Goal: Task Accomplishment & Management: Manage account settings

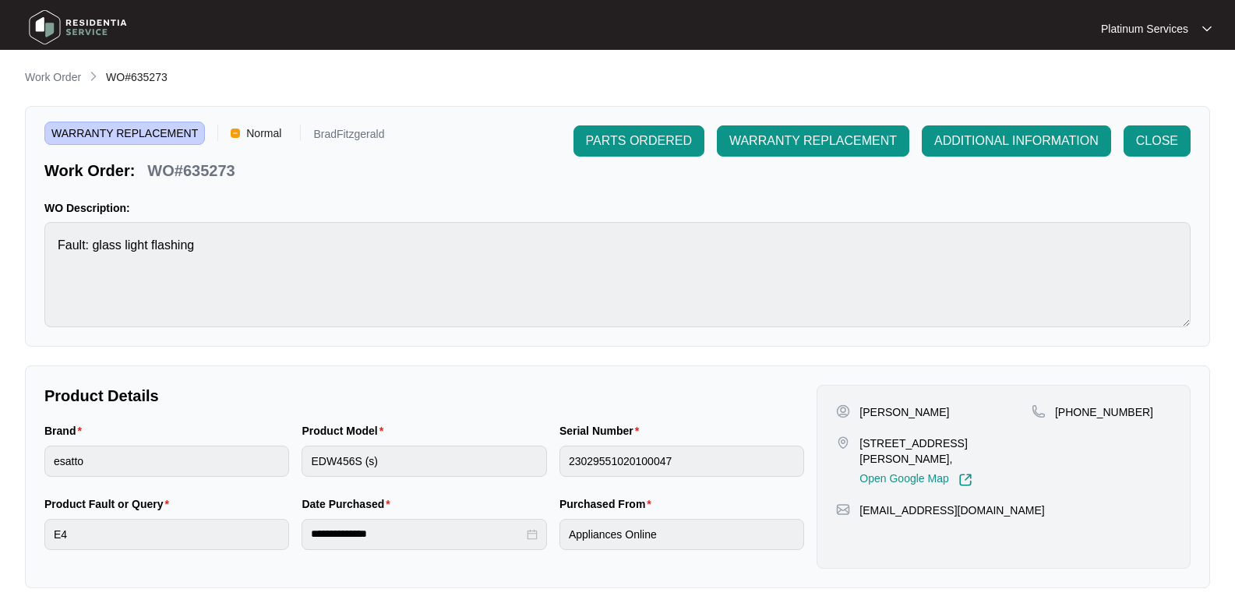
scroll to position [438, 0]
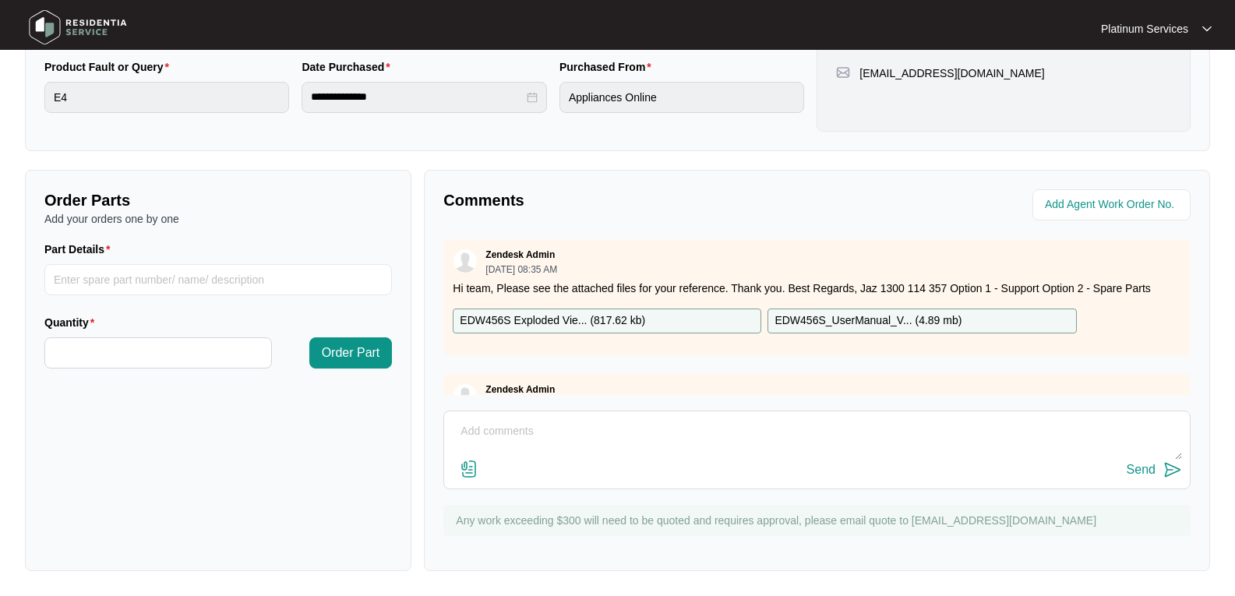
click at [76, 23] on img at bounding box center [77, 27] width 109 height 47
click at [46, 26] on img at bounding box center [77, 27] width 109 height 47
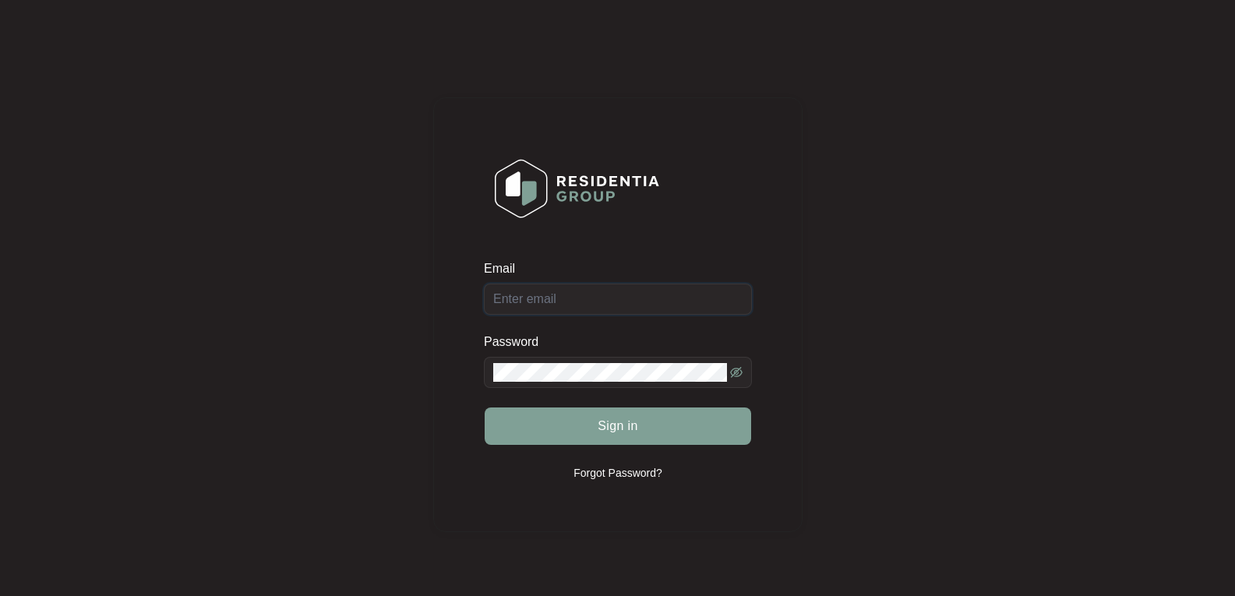
type input "[EMAIL_ADDRESS][DOMAIN_NAME]"
click at [634, 426] on div "Sign in" at bounding box center [618, 426] width 268 height 39
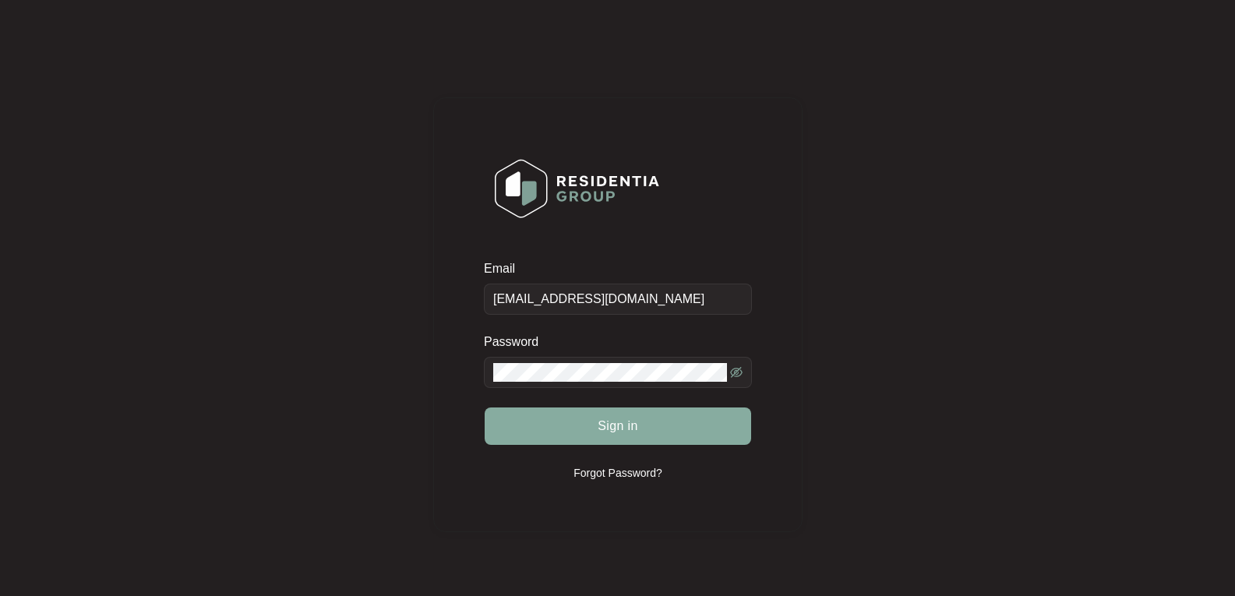
click at [605, 426] on span "Sign in" at bounding box center [618, 426] width 41 height 19
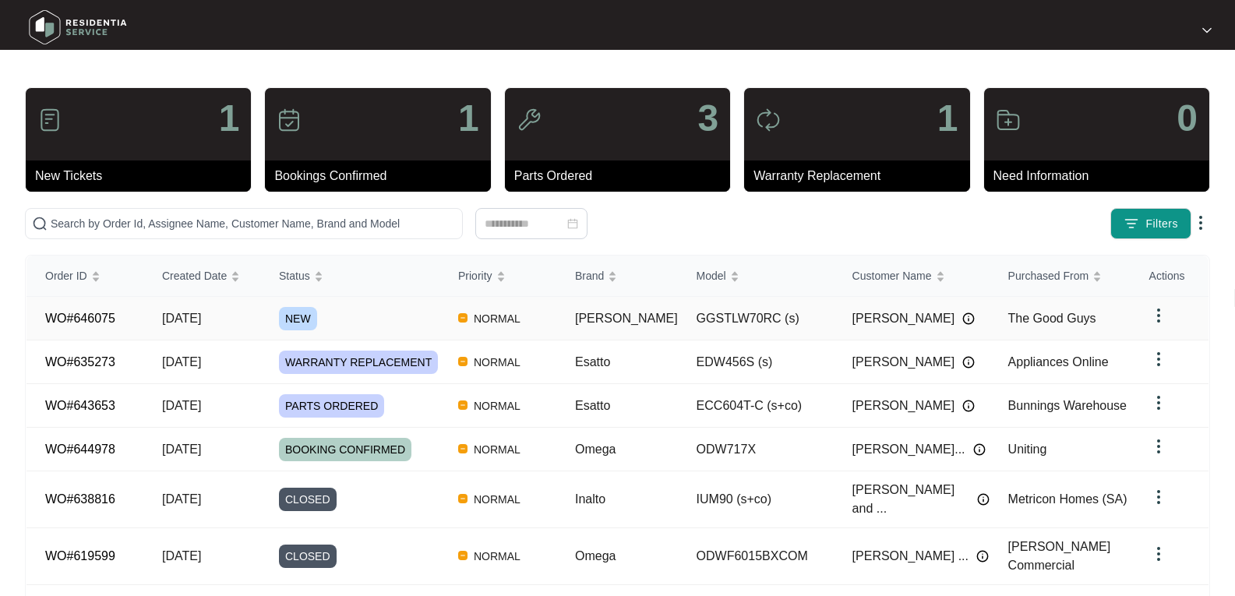
click at [192, 322] on span "[DATE]" at bounding box center [181, 318] width 39 height 13
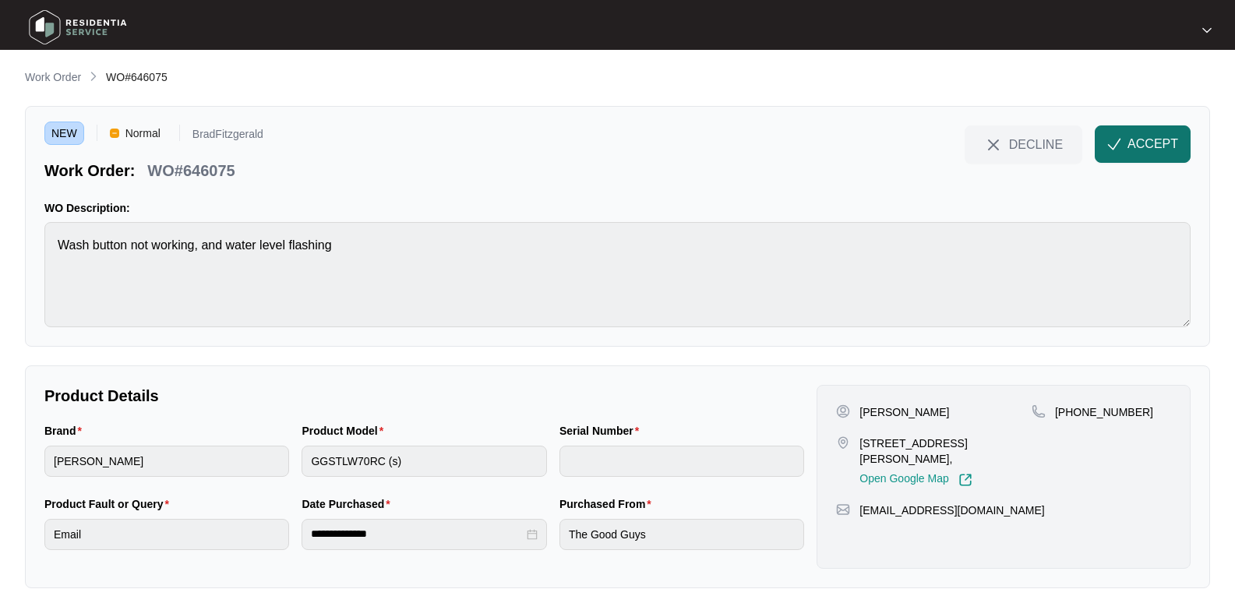
click at [1156, 143] on span "ACCEPT" at bounding box center [1153, 144] width 51 height 19
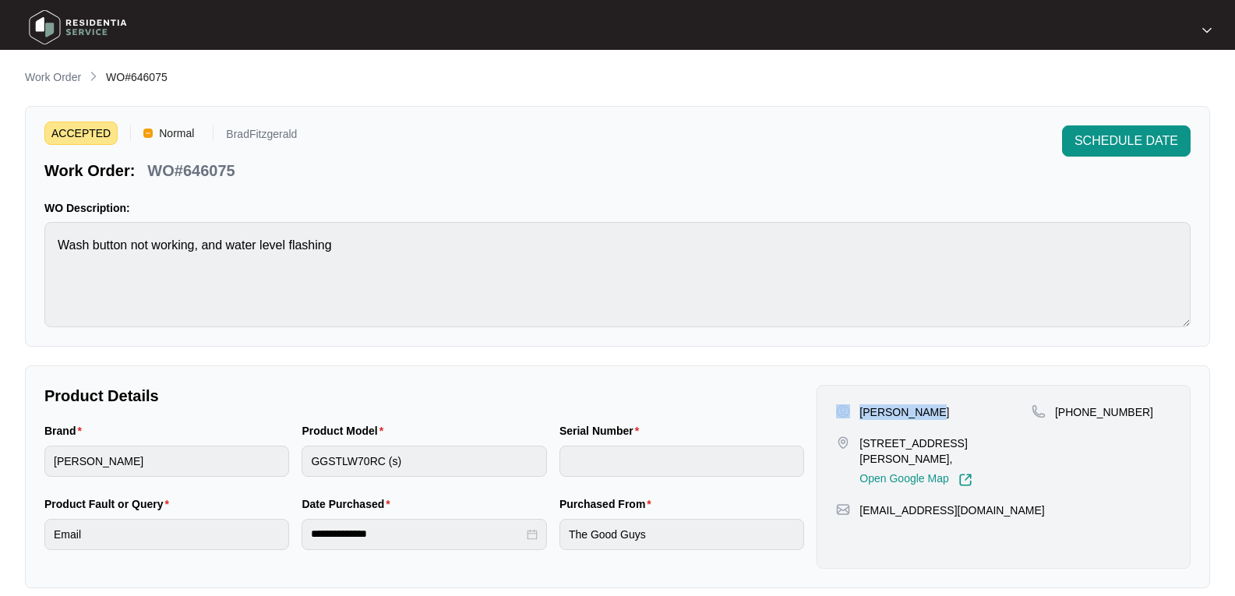
drag, startPoint x: 924, startPoint y: 411, endPoint x: 849, endPoint y: 411, distance: 74.0
click at [849, 411] on div "[PERSON_NAME]" at bounding box center [934, 412] width 196 height 16
copy div "[PERSON_NAME]"
drag, startPoint x: 913, startPoint y: 457, endPoint x: 859, endPoint y: 443, distance: 55.4
click at [859, 443] on div "[STREET_ADDRESS][PERSON_NAME], Open Google Map" at bounding box center [934, 461] width 196 height 51
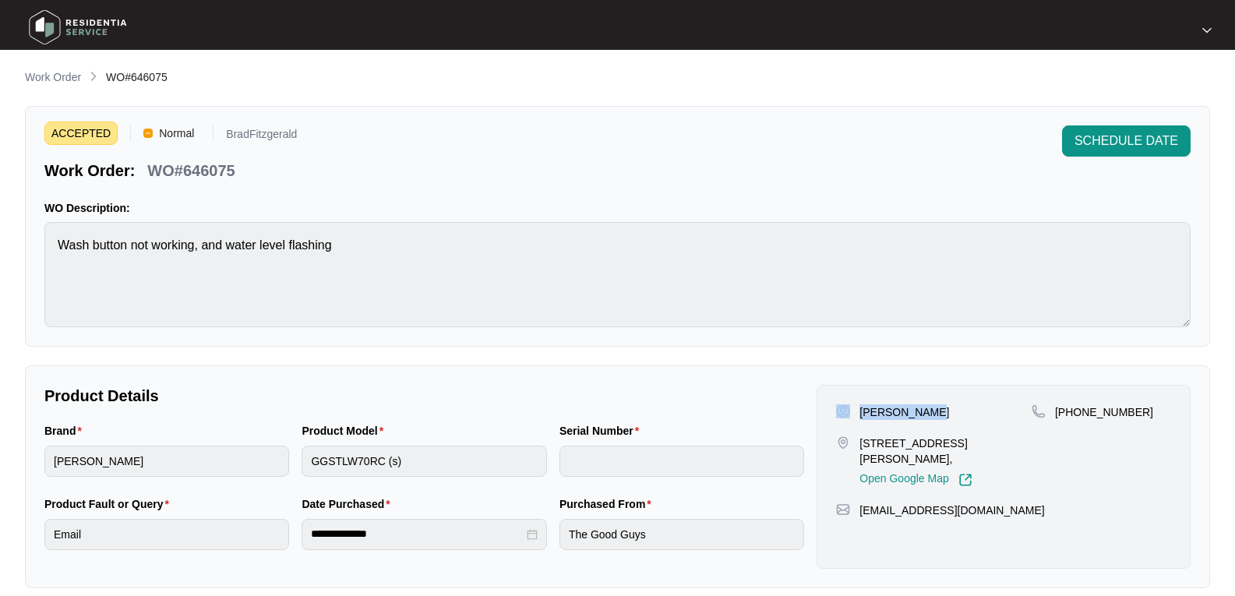
copy p "[STREET_ADDRESS][PERSON_NAME],"
drag, startPoint x: 1015, startPoint y: 499, endPoint x: 860, endPoint y: 517, distance: 156.1
click at [860, 517] on div "[PERSON_NAME] [STREET_ADDRESS][PERSON_NAME], Open Google Map [PHONE_NUMBER] [EM…" at bounding box center [1004, 477] width 374 height 184
copy p "[EMAIL_ADDRESS][DOMAIN_NAME]"
drag, startPoint x: 1157, startPoint y: 420, endPoint x: 1057, endPoint y: 418, distance: 100.5
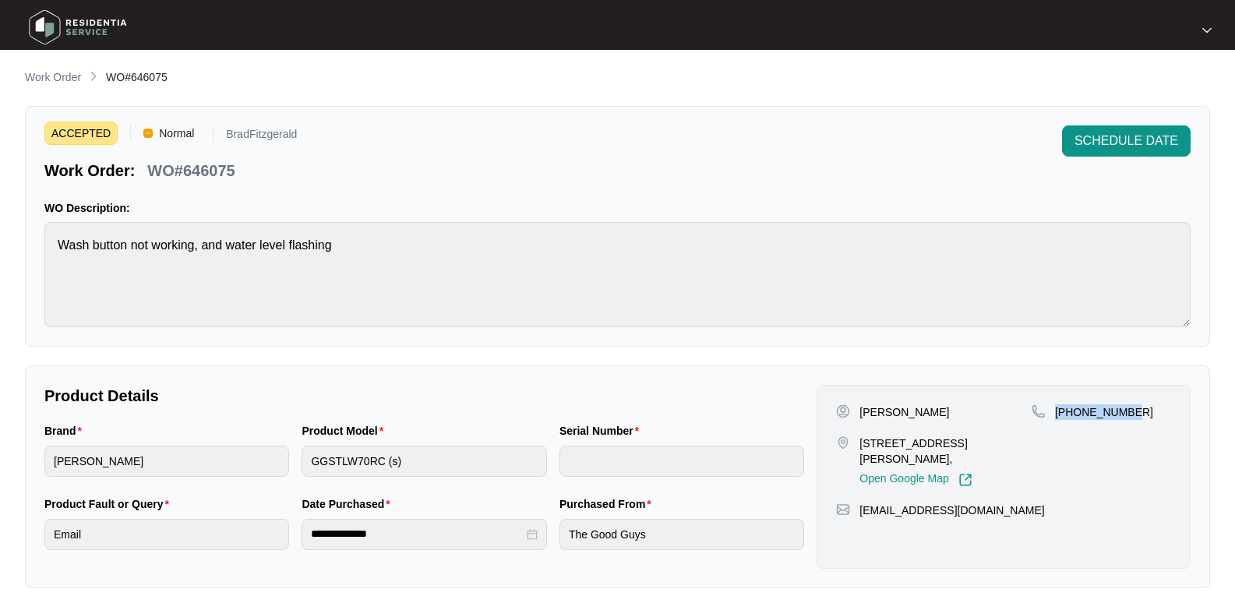
click at [1057, 418] on div "[PHONE_NUMBER]" at bounding box center [1101, 445] width 139 height 83
copy p "[PHONE_NUMBER]"
click at [0, 259] on html "**********" at bounding box center [617, 438] width 1235 height 877
click at [197, 168] on p "WO#646075" at bounding box center [190, 171] width 87 height 22
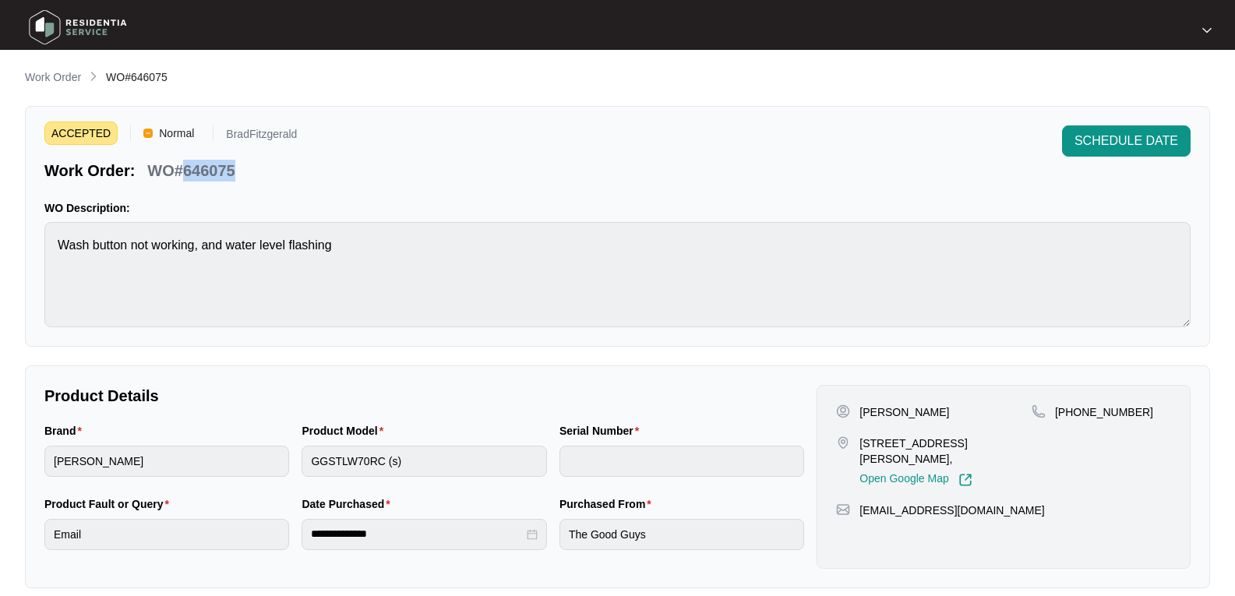
copy p "646075"
click at [283, 461] on div "Brand [PERSON_NAME] Product Model GGSTLW70RC (s) Serial Number" at bounding box center [424, 458] width 772 height 73
click at [0, 454] on html "**********" at bounding box center [617, 438] width 1235 height 877
